Goal: Transaction & Acquisition: Book appointment/travel/reservation

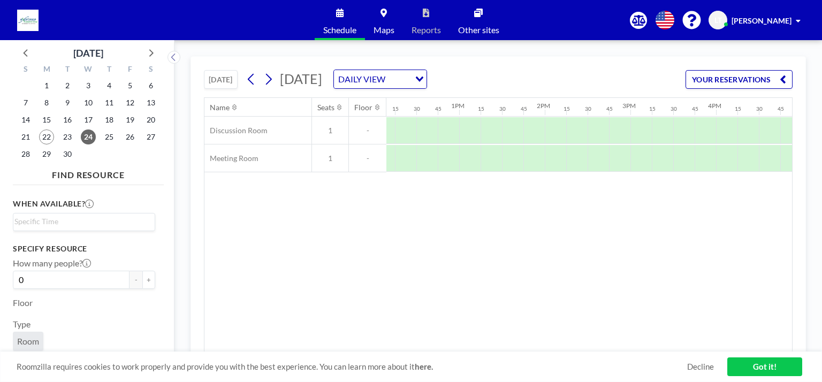
scroll to position [0, 1106]
click at [441, 159] on div at bounding box center [445, 158] width 21 height 27
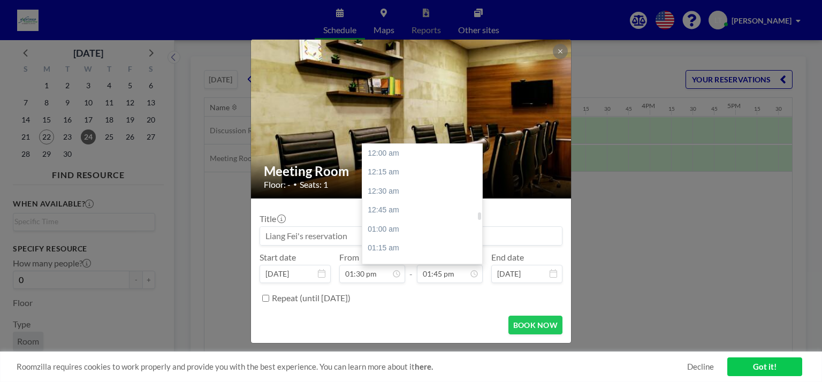
scroll to position [1047, 0]
click at [394, 228] on div "02:45 pm" at bounding box center [424, 229] width 125 height 19
type input "02:45 pm"
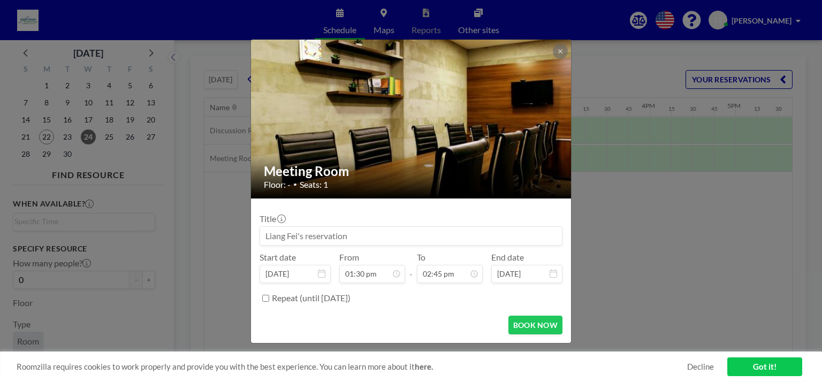
scroll to position [1028, 0]
click at [359, 277] on input "01:30 pm" at bounding box center [372, 274] width 66 height 18
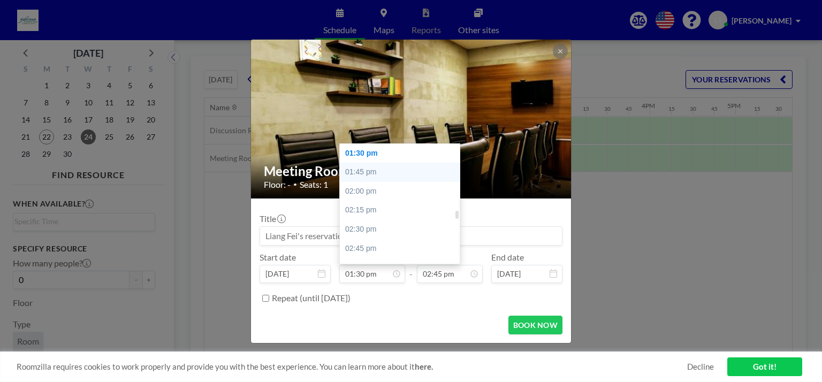
click at [355, 169] on div "01:45 pm" at bounding box center [402, 172] width 125 height 19
type input "01:45 pm"
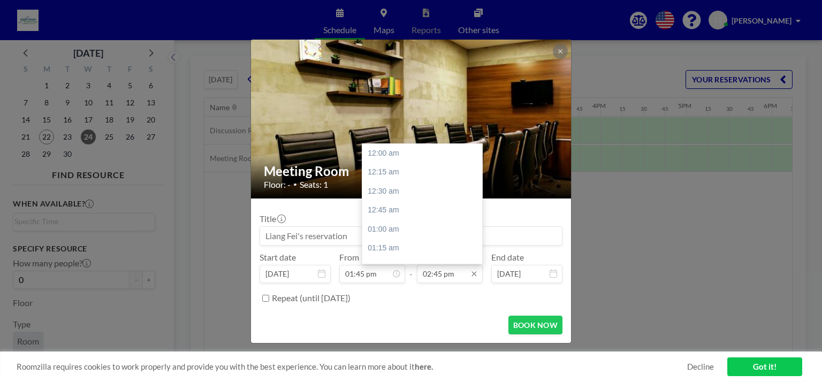
scroll to position [1123, 0]
click at [445, 275] on input "02:45 pm" at bounding box center [450, 274] width 66 height 18
click at [386, 204] on div "03:30 pm" at bounding box center [424, 210] width 125 height 19
type input "03:30 pm"
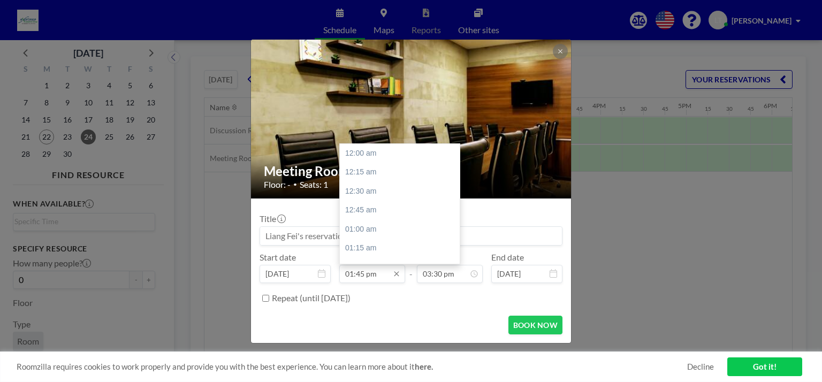
scroll to position [1047, 0]
click at [364, 170] on div "02:00 pm" at bounding box center [402, 172] width 125 height 19
type input "02:00 pm"
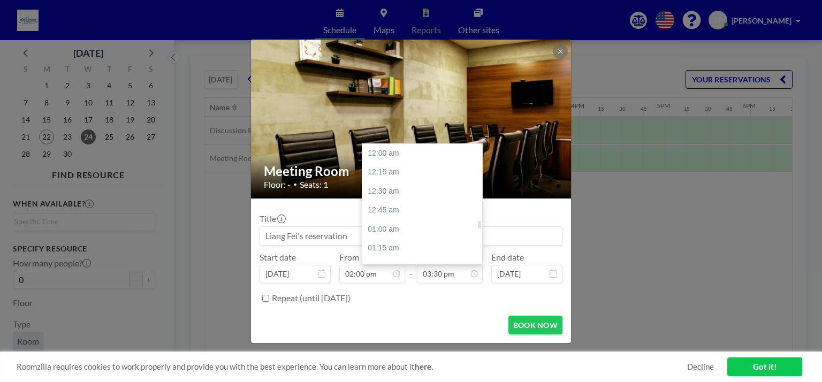
scroll to position [1181, 0]
click at [386, 188] on div "04:00 pm" at bounding box center [424, 191] width 125 height 19
type input "04:00 pm"
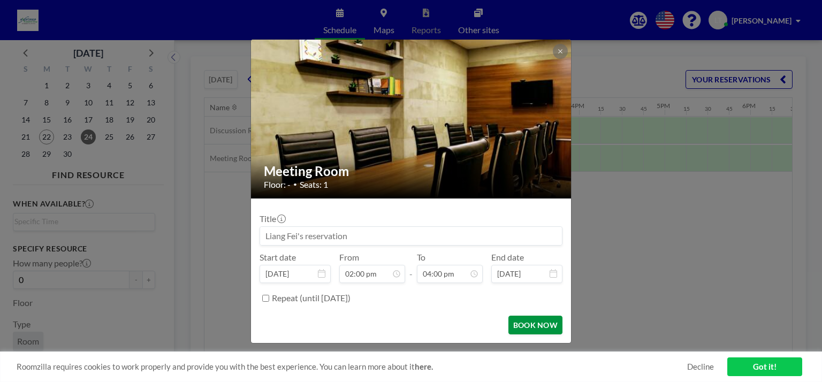
scroll to position [1219, 0]
click at [517, 321] on button "BOOK NOW" at bounding box center [535, 325] width 54 height 19
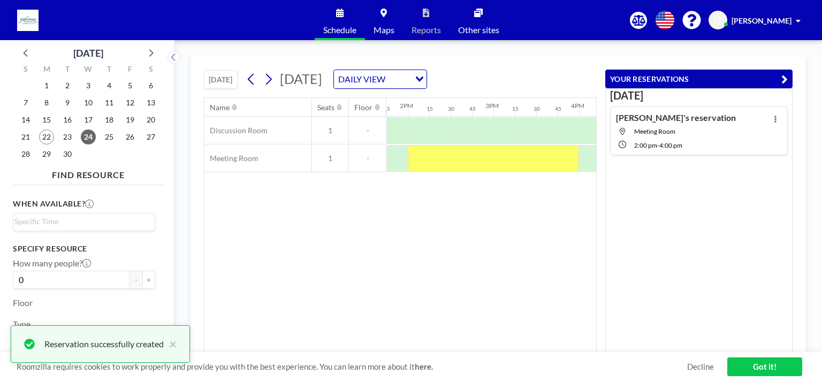
click at [381, 286] on div "Name Seats Floor 12AM 15 30 45 1AM 15 30 45 2AM 15 30 45 3AM 15 30 45 4AM 15 30…" at bounding box center [400, 225] width 392 height 254
click at [437, 269] on div "Name Seats Floor 12AM 15 30 45 1AM 15 30 45 2AM 15 30 45 3AM 15 30 45 4AM 15 30…" at bounding box center [400, 225] width 392 height 254
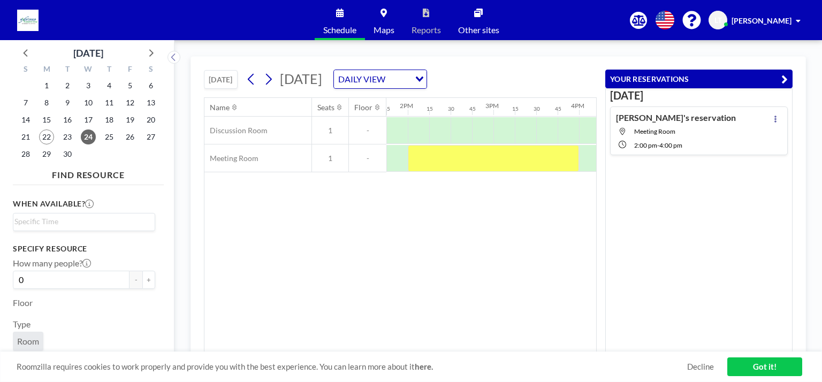
click at [371, 279] on div "Name Seats Floor 12AM 15 30 45 1AM 15 30 45 2AM 15 30 45 3AM 15 30 45 4AM 15 30…" at bounding box center [400, 225] width 392 height 254
click at [741, 364] on link "Got it!" at bounding box center [764, 366] width 75 height 19
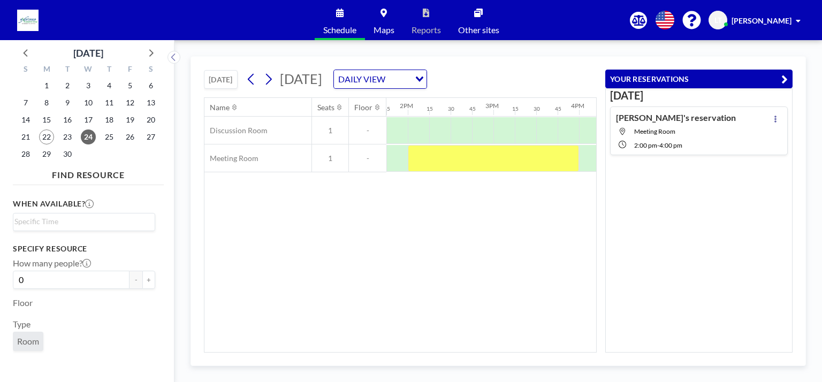
click at [473, 266] on div "Name Seats Floor 12AM 15 30 45 1AM 15 30 45 2AM 15 30 45 3AM 15 30 45 4AM 15 30…" at bounding box center [400, 225] width 392 height 254
